Goal: Information Seeking & Learning: Understand process/instructions

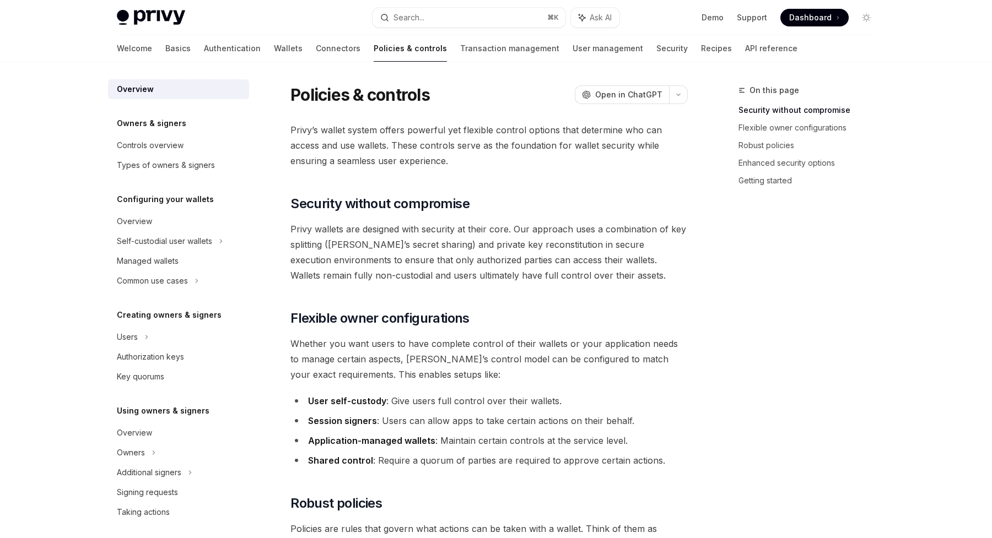
click at [740, 312] on div "On this page Security without compromise Flexible owner configurations Robust p…" at bounding box center [800, 311] width 168 height 455
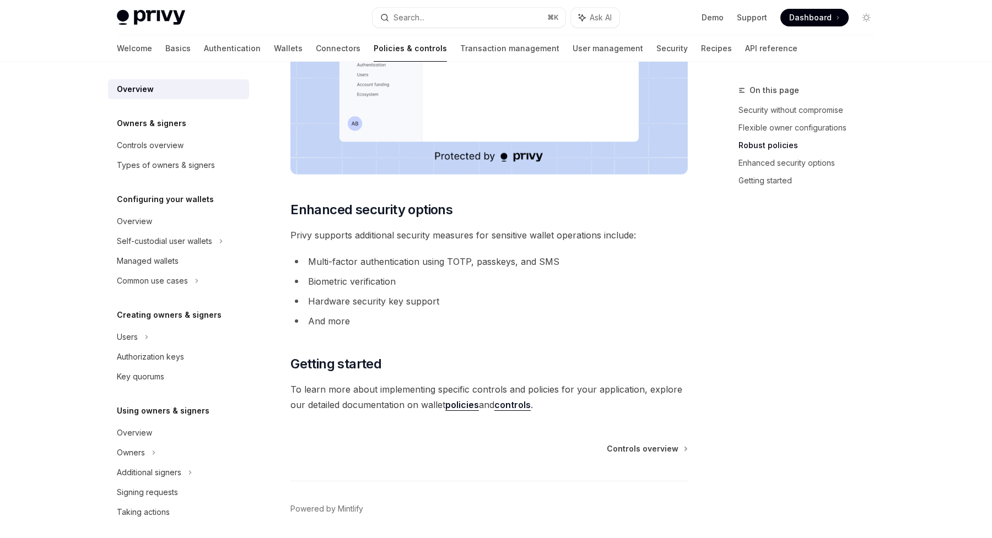
scroll to position [839, 0]
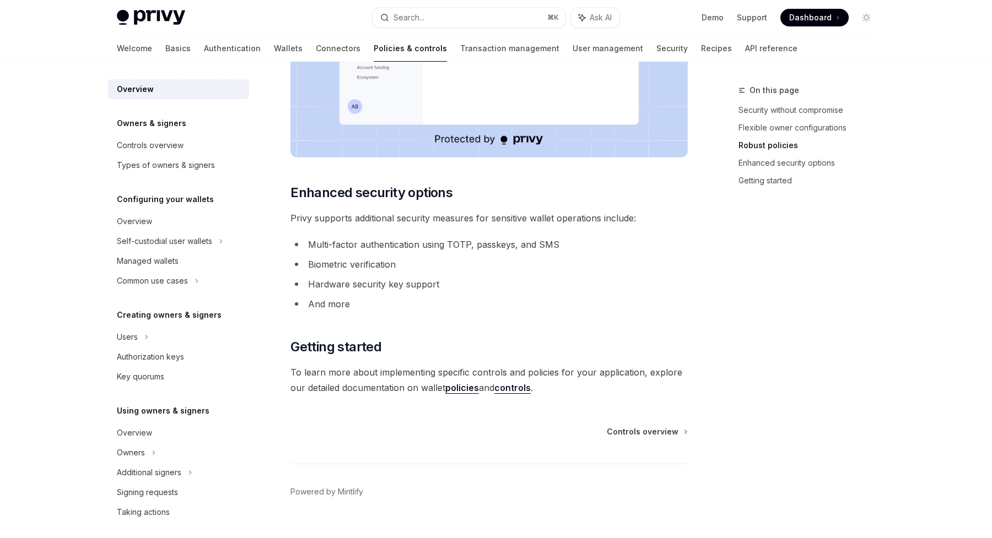
click at [457, 390] on link "policies" at bounding box center [462, 388] width 34 height 12
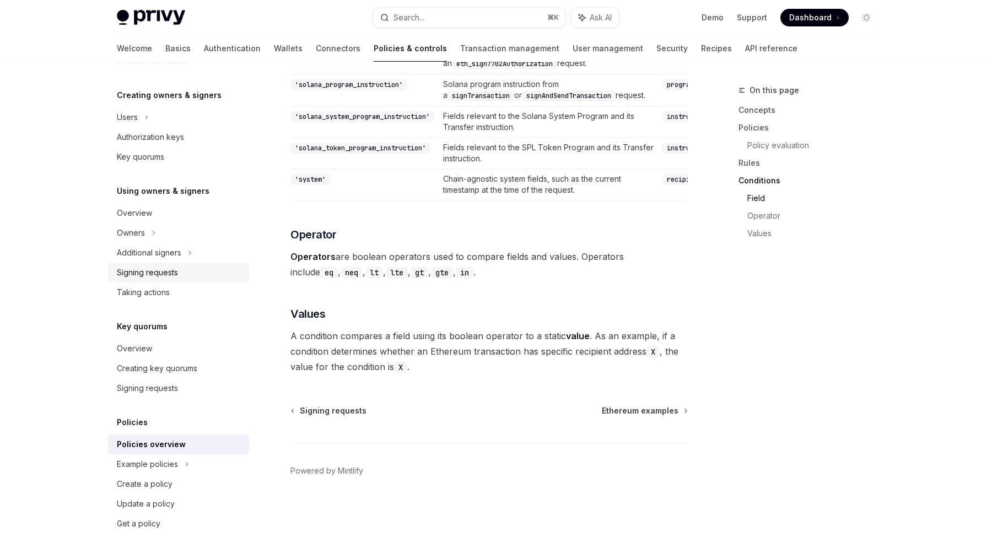
scroll to position [218, 0]
click at [142, 214] on div "Overview" at bounding box center [134, 215] width 35 height 13
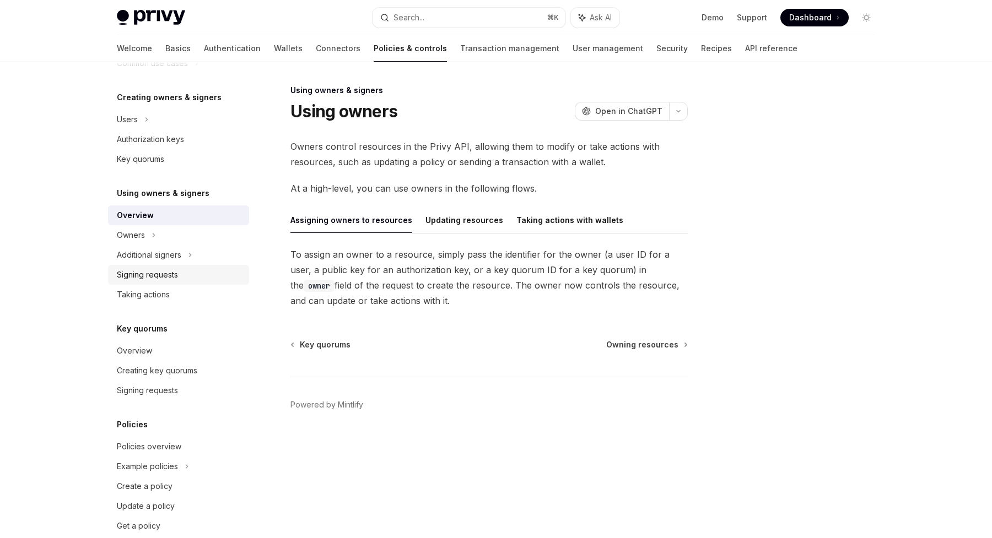
click at [163, 278] on div "Signing requests" at bounding box center [147, 274] width 61 height 13
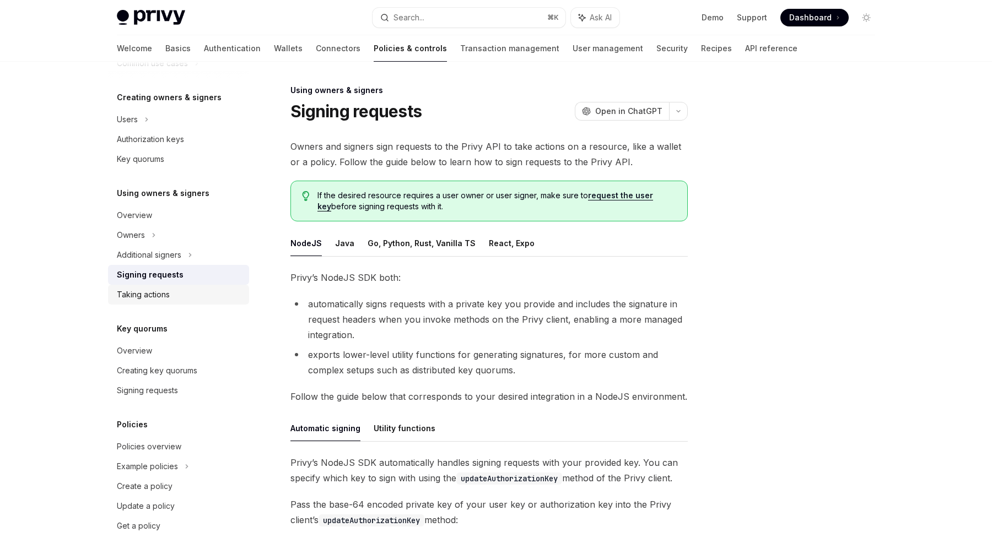
click at [151, 297] on div "Taking actions" at bounding box center [143, 294] width 53 height 13
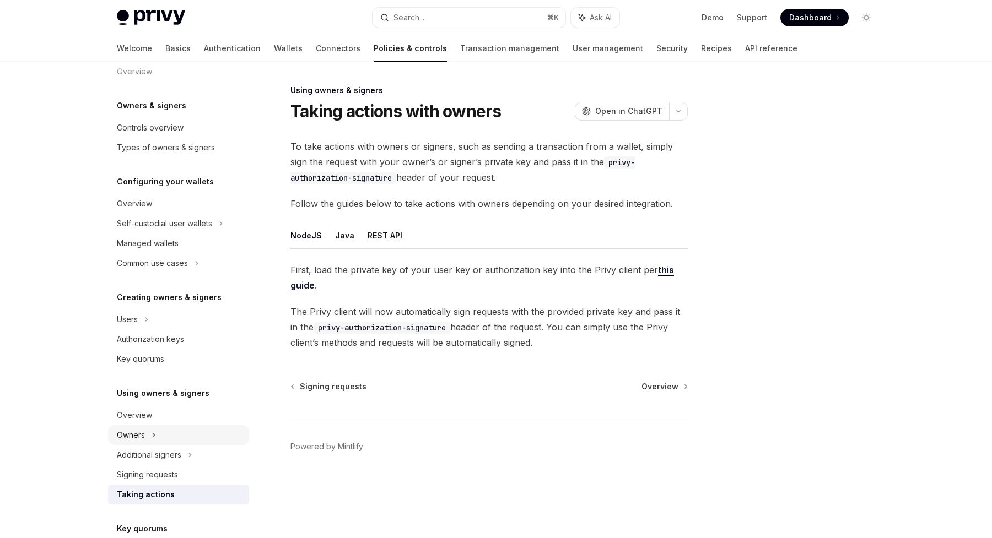
scroll to position [10, 0]
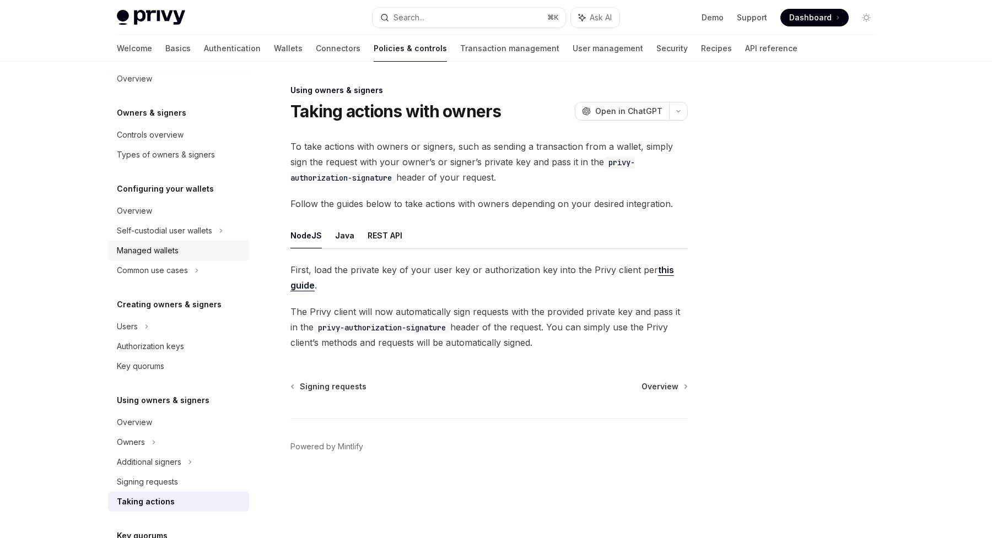
click at [163, 249] on div "Managed wallets" at bounding box center [148, 250] width 62 height 13
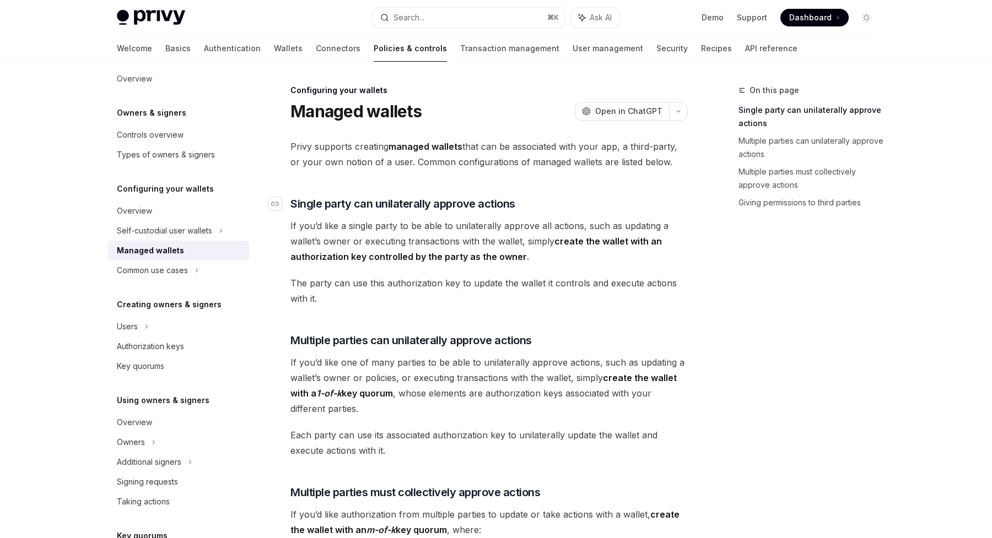
click at [384, 197] on span "Single party can unilaterally approve actions" at bounding box center [402, 203] width 225 height 15
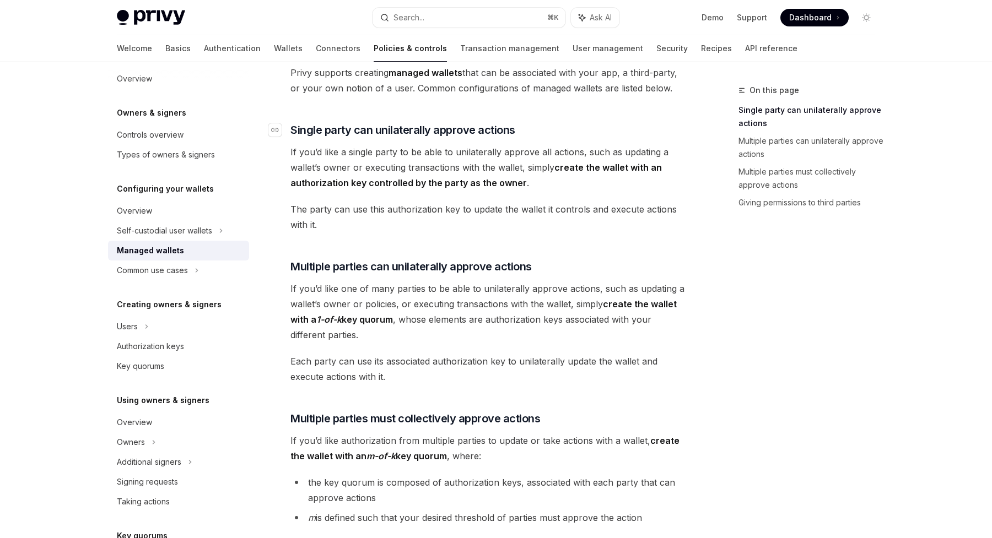
scroll to position [112, 0]
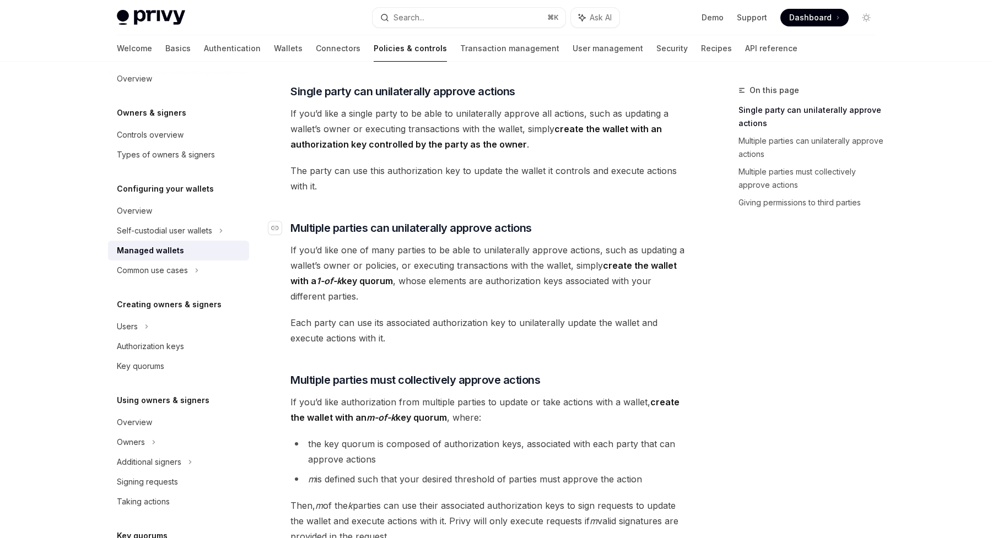
click at [354, 228] on span "Multiple parties can unilaterally approve actions" at bounding box center [410, 227] width 241 height 15
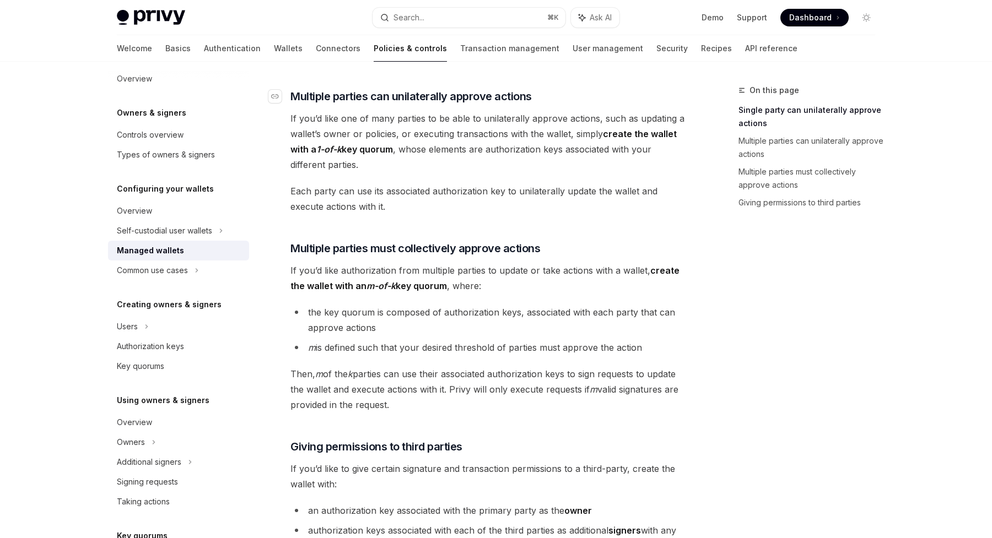
scroll to position [249, 0]
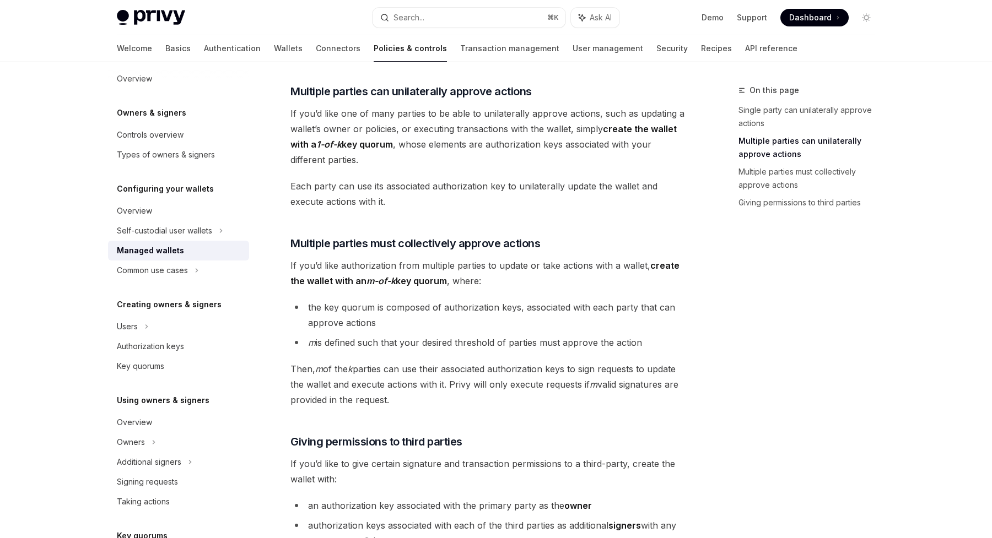
click at [366, 198] on span "Each party can use its associated authorization key to unilaterally update the …" at bounding box center [488, 194] width 397 height 31
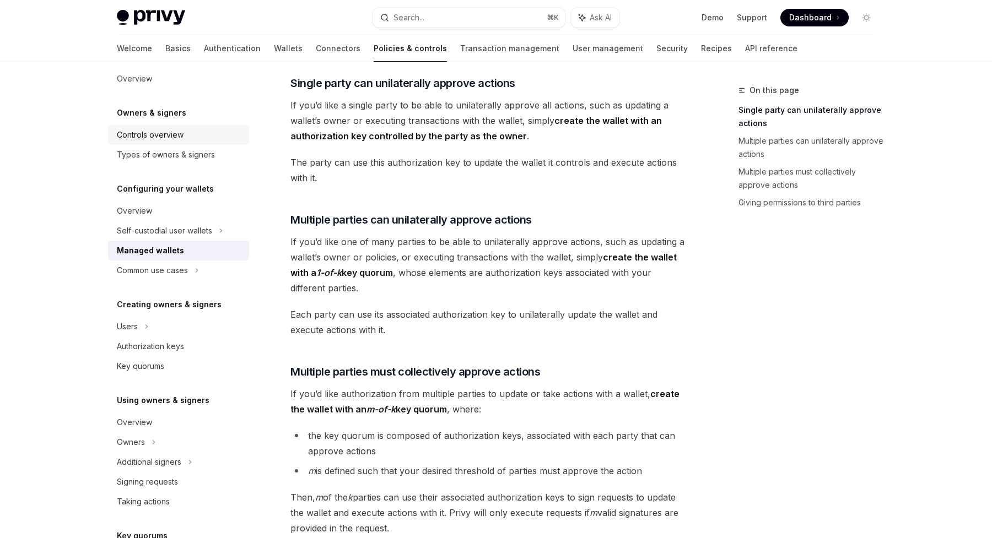
scroll to position [0, 0]
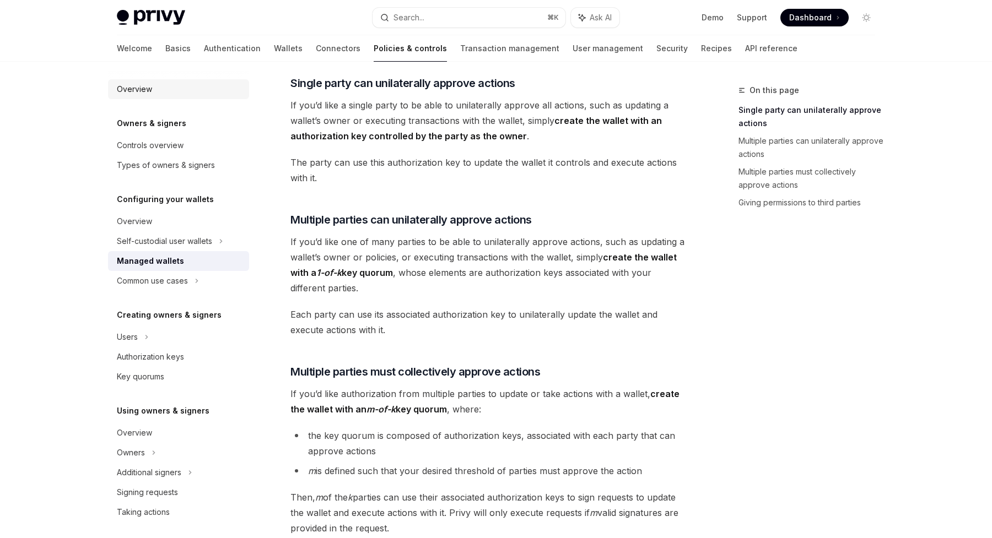
click at [134, 91] on div "Overview" at bounding box center [134, 89] width 35 height 13
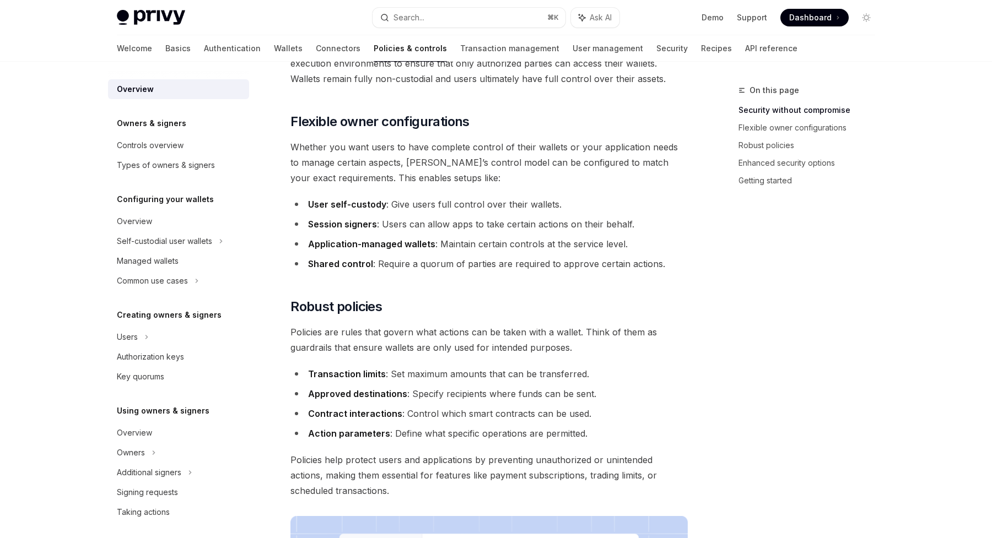
scroll to position [205, 0]
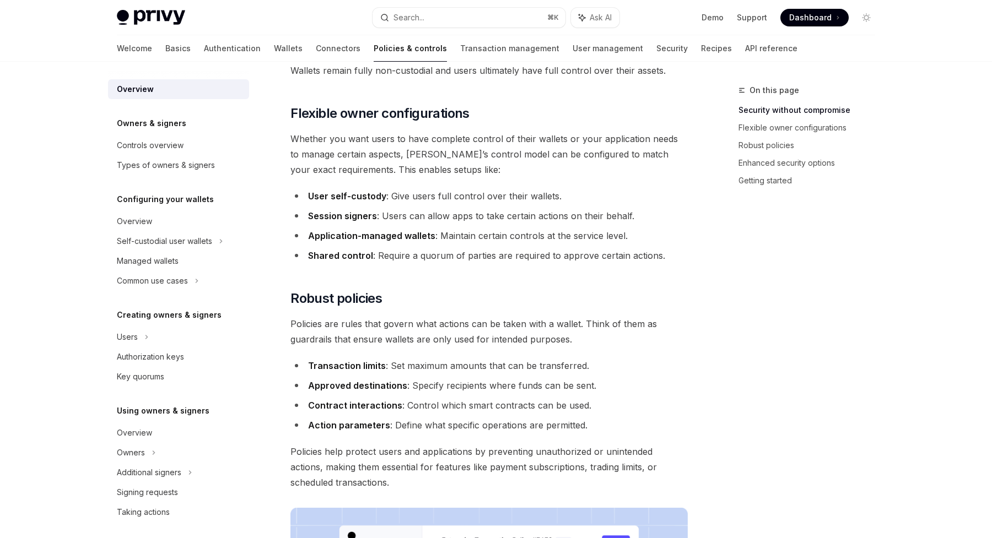
click at [395, 217] on li "Session signers : Users can allow apps to take certain actions on their behalf." at bounding box center [488, 215] width 397 height 15
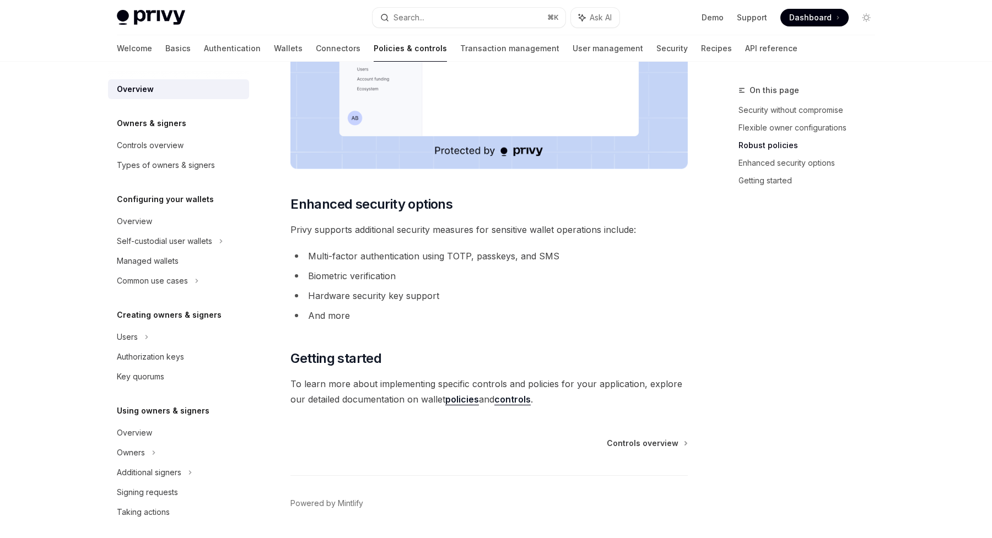
scroll to position [832, 0]
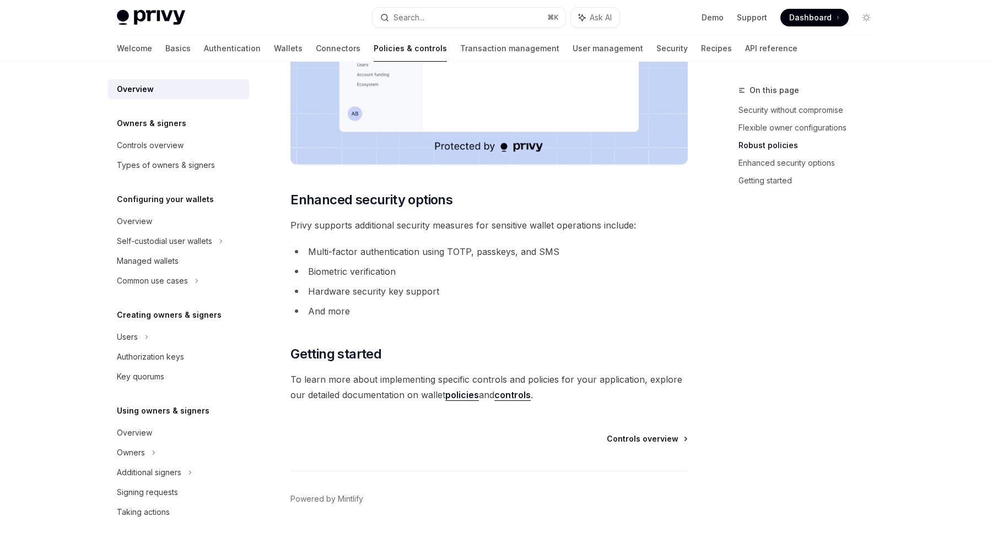
click at [637, 438] on span "Controls overview" at bounding box center [643, 439] width 72 height 11
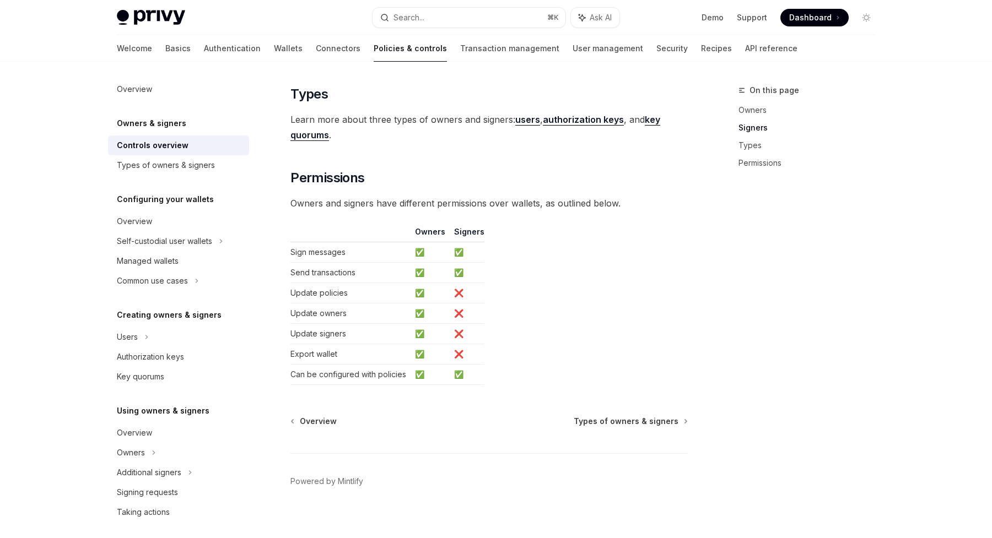
scroll to position [855, 0]
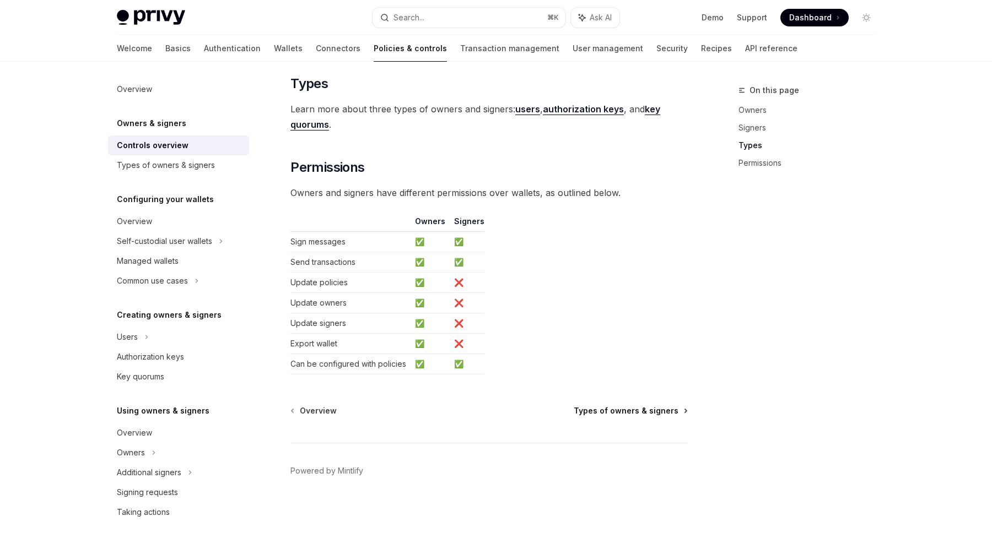
click at [591, 413] on span "Types of owners & signers" at bounding box center [626, 411] width 105 height 11
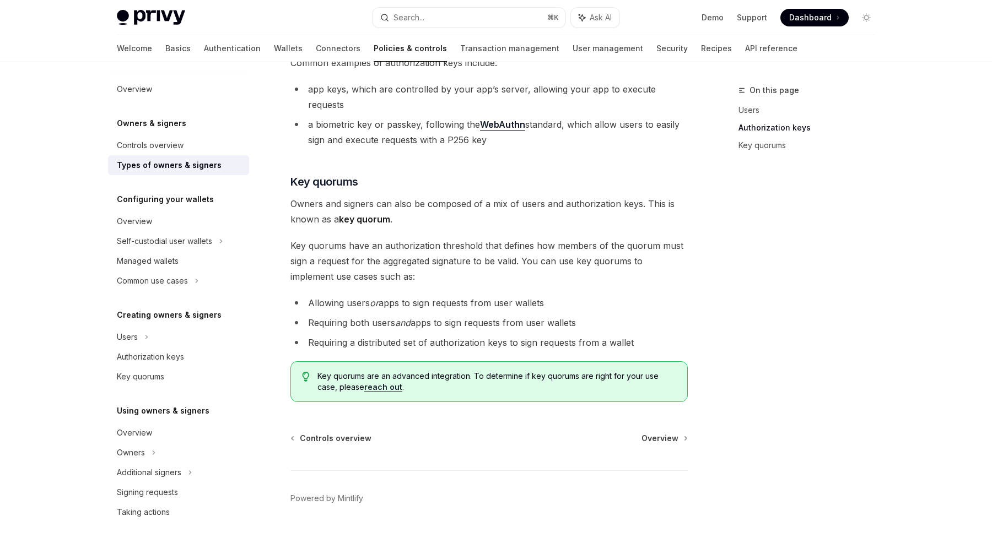
scroll to position [355, 0]
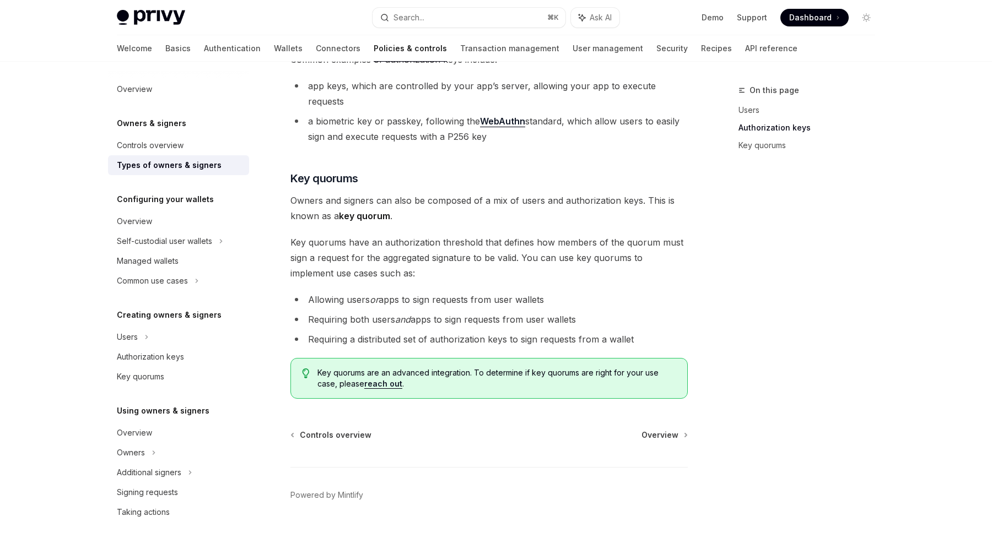
click at [147, 411] on h5 "Using owners & signers" at bounding box center [163, 411] width 93 height 13
click at [133, 427] on div "Overview" at bounding box center [134, 433] width 35 height 13
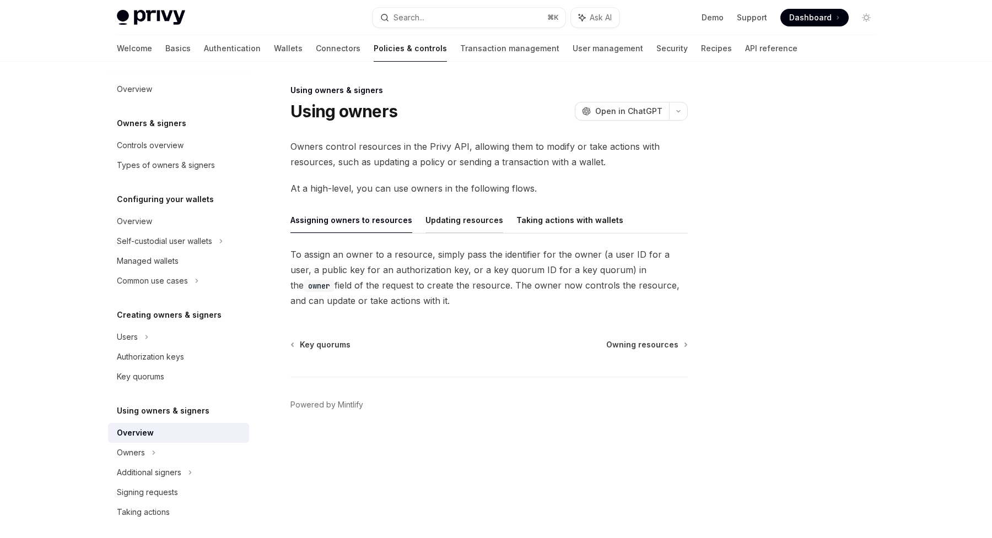
click at [484, 221] on button "Updating resources" at bounding box center [464, 220] width 78 height 26
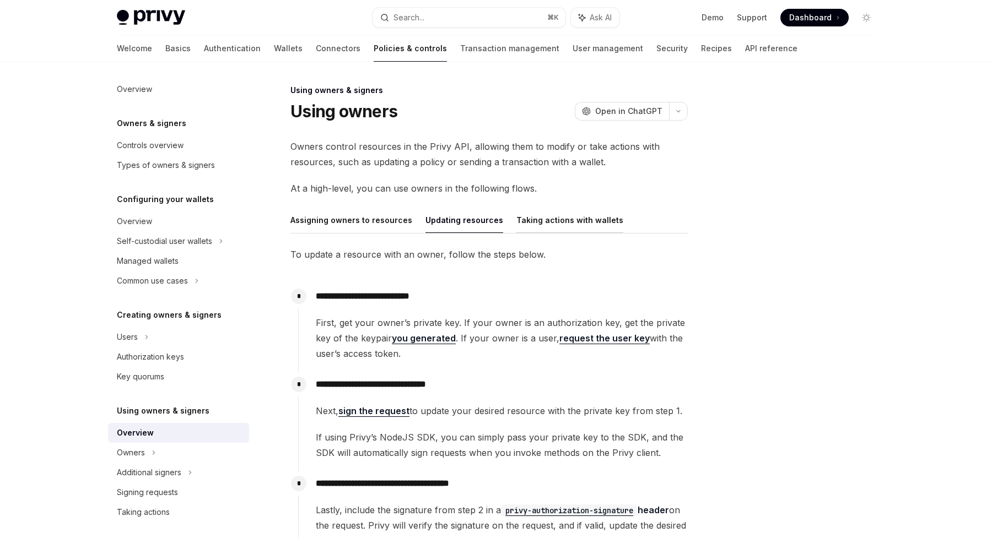
click at [548, 223] on button "Taking actions with wallets" at bounding box center [569, 220] width 107 height 26
type textarea "*"
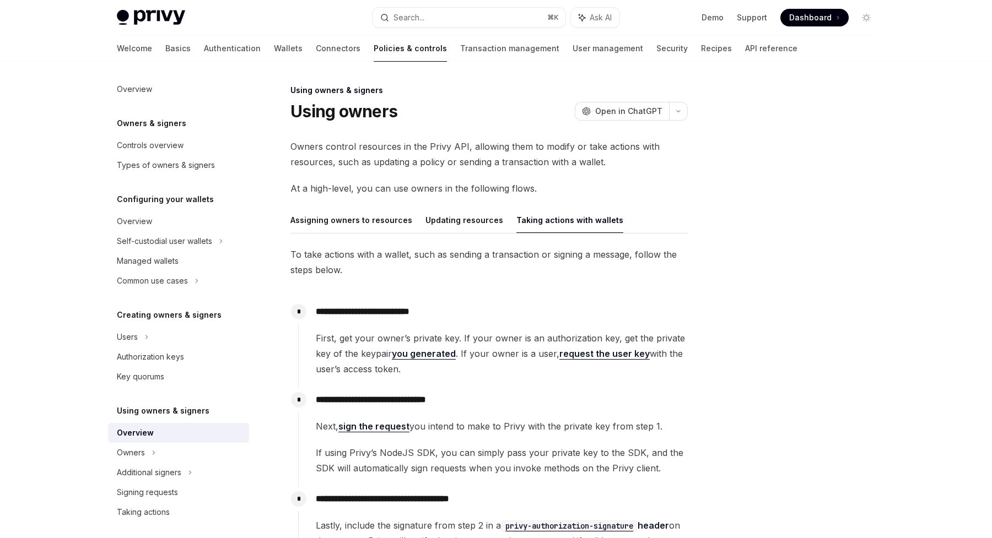
click at [324, 314] on p "**********" at bounding box center [501, 311] width 371 height 15
click at [437, 271] on span "To take actions with a wallet, such as sending a transaction or signing a messa…" at bounding box center [488, 262] width 397 height 31
